Goal: Task Accomplishment & Management: Use online tool/utility

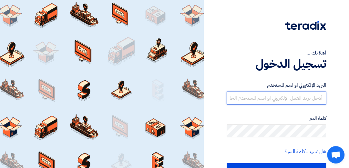
type input "[EMAIL_ADDRESS][DOMAIN_NAME]"
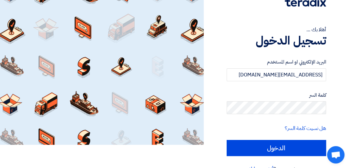
scroll to position [24, 0]
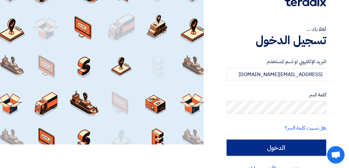
click at [277, 150] on input "الدخول" at bounding box center [277, 148] width 100 height 16
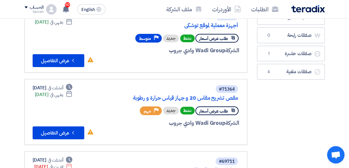
scroll to position [76, 0]
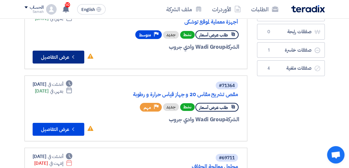
click at [60, 54] on button "Check details عرض التفاصيل" at bounding box center [59, 57] width 52 height 13
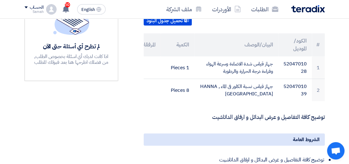
scroll to position [201, 0]
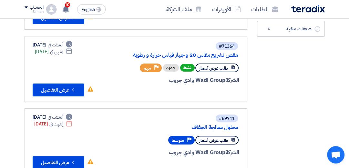
scroll to position [117, 0]
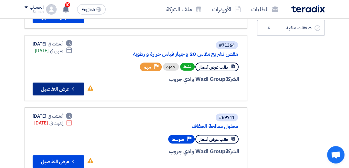
click at [59, 89] on button "Check details عرض التفاصيل" at bounding box center [59, 89] width 52 height 13
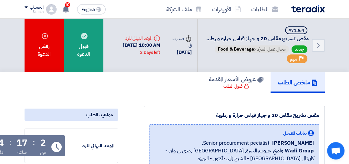
scroll to position [1, 0]
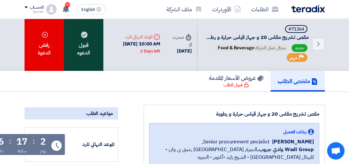
click at [77, 40] on div "قبول الدعوه" at bounding box center [83, 44] width 39 height 54
